Goal: Complete application form

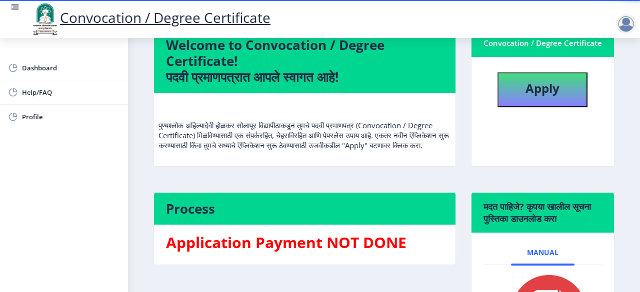
scroll to position [79, 0]
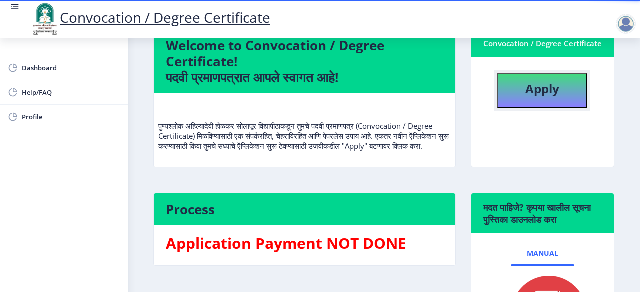
click at [537, 90] on b "Apply" at bounding box center [542, 88] width 34 height 16
select select
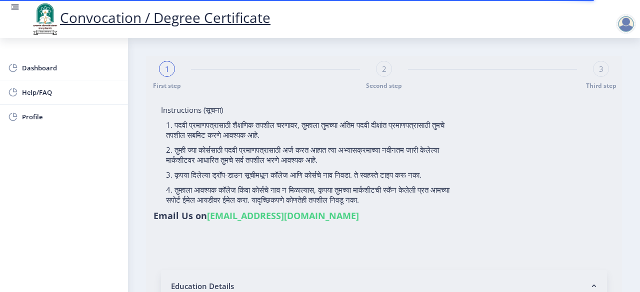
type input "[PERSON_NAME] aamsiddha [PERSON_NAME]"
type input "kantabai"
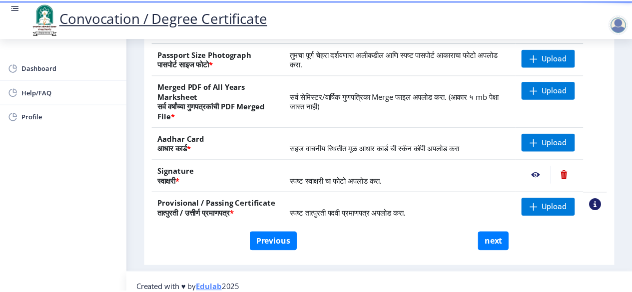
scroll to position [221, 0]
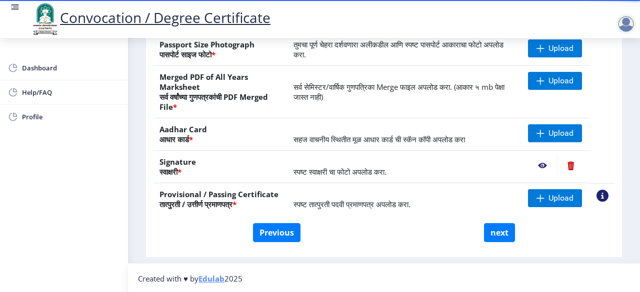
click at [539, 164] on nb-action at bounding box center [542, 166] width 29 height 18
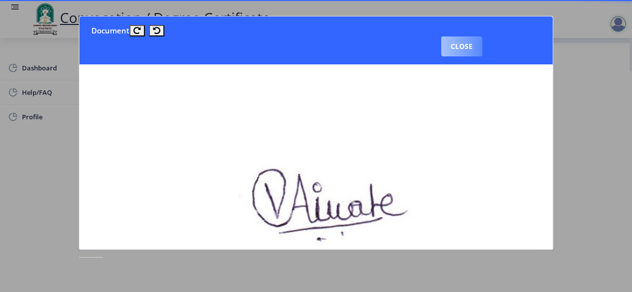
click at [449, 40] on button "Close" at bounding box center [461, 46] width 41 height 20
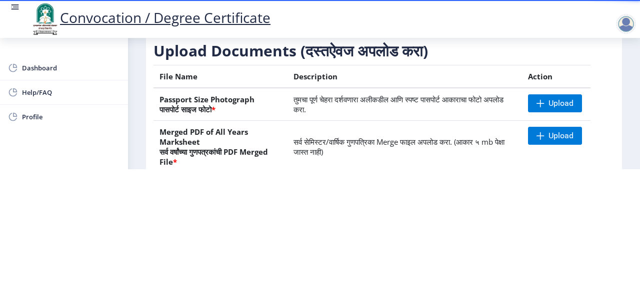
scroll to position [42, 0]
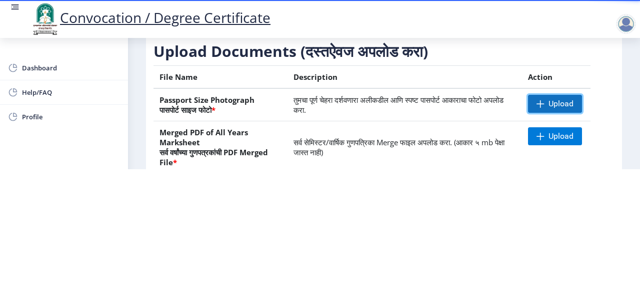
click at [538, 101] on span at bounding box center [540, 104] width 8 height 8
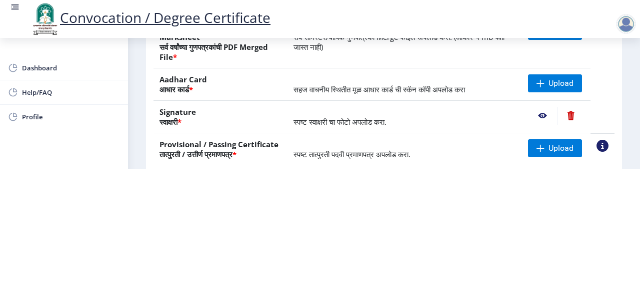
scroll to position [147, 0]
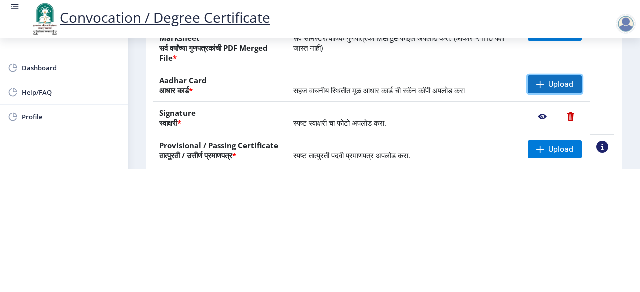
click at [536, 84] on span at bounding box center [540, 84] width 8 height 8
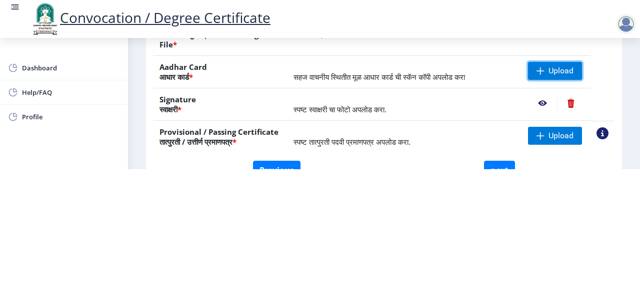
scroll to position [157, 0]
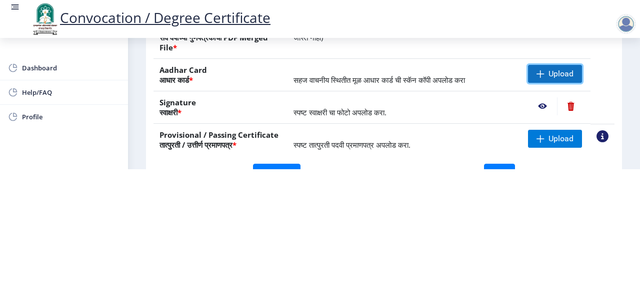
click at [542, 74] on span "Upload" at bounding box center [555, 74] width 54 height 18
click at [538, 70] on span at bounding box center [540, 74] width 8 height 8
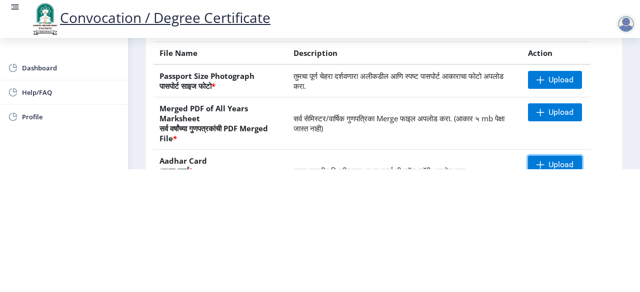
scroll to position [67, 0]
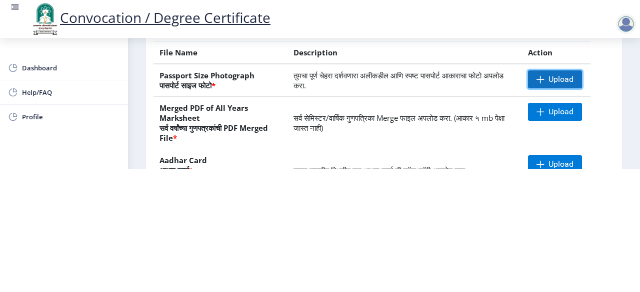
click at [562, 78] on span "Upload" at bounding box center [560, 79] width 25 height 10
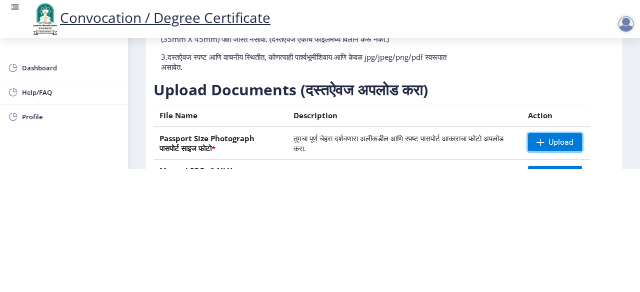
scroll to position [0, 0]
